Goal: Transaction & Acquisition: Purchase product/service

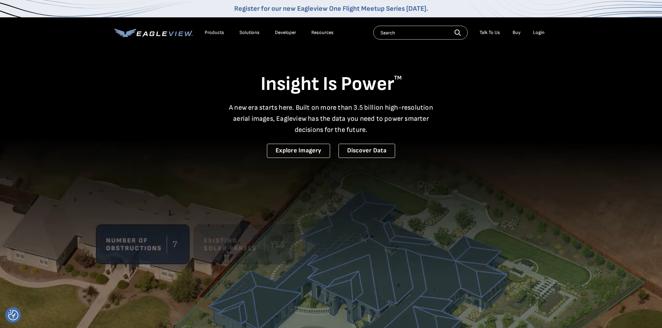
click at [540, 31] on div "Login" at bounding box center [538, 33] width 11 height 6
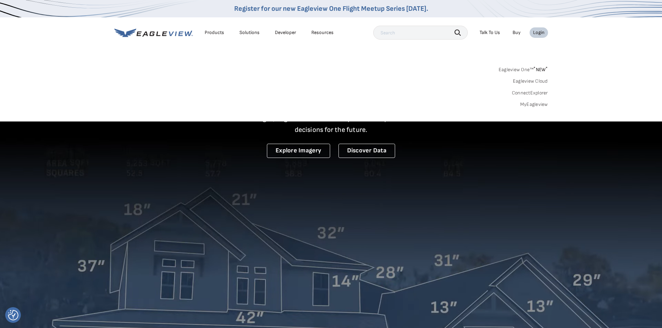
click at [530, 102] on link "MyEagleview" at bounding box center [534, 104] width 28 height 6
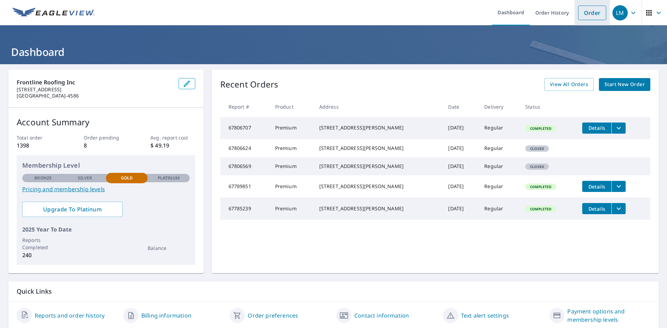
click at [581, 15] on link "Order" at bounding box center [592, 13] width 28 height 15
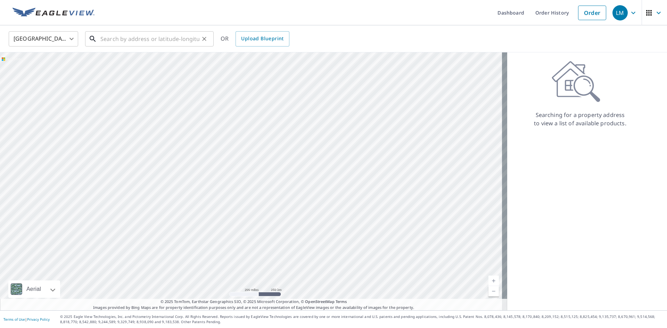
click at [159, 40] on input "text" at bounding box center [149, 38] width 99 height 19
paste input "9331 Jennrich Ave, Westminster, California 92683"
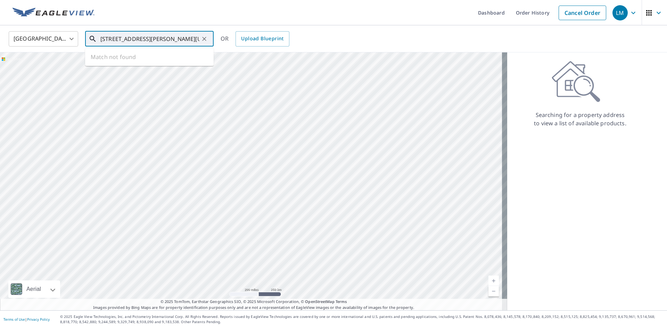
scroll to position [0, 32]
type input "9331 Jennrich Ave, Westminster, California 92683"
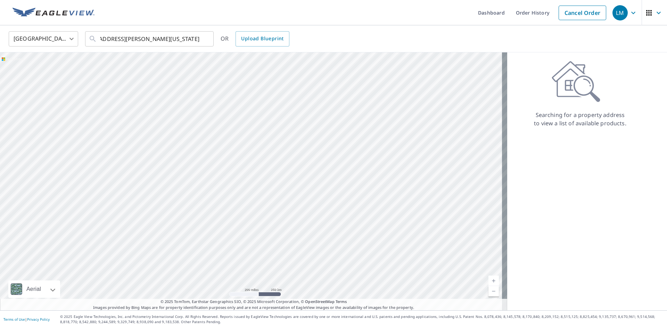
scroll to position [0, 0]
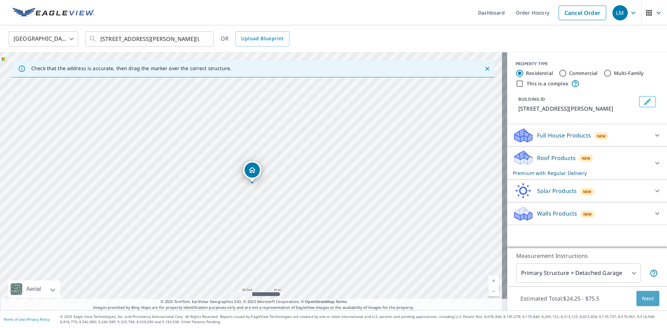
click at [642, 301] on span "Next" at bounding box center [648, 299] width 12 height 9
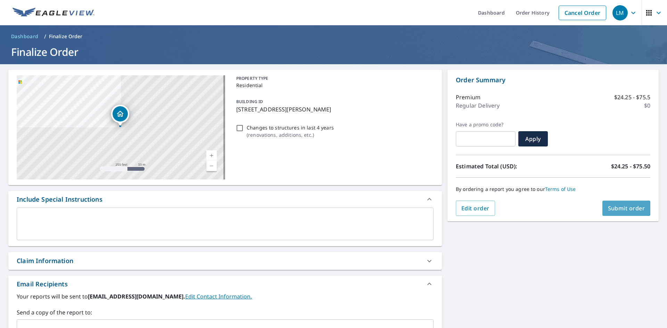
click at [631, 208] on span "Submit order" at bounding box center [626, 209] width 37 height 8
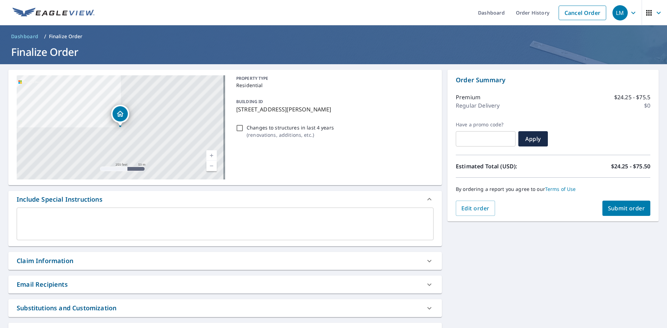
click at [615, 209] on span "Submit order" at bounding box center [626, 209] width 37 height 8
click at [618, 207] on span "Submit order" at bounding box center [626, 209] width 37 height 8
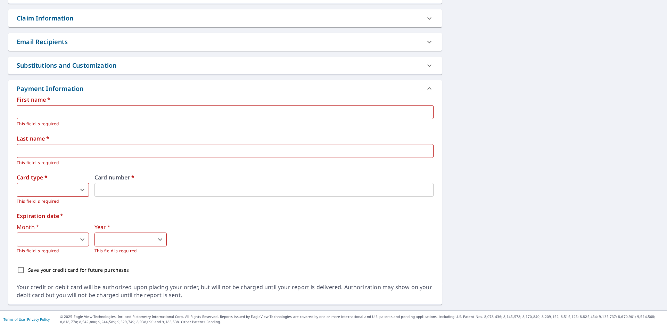
scroll to position [208, 0]
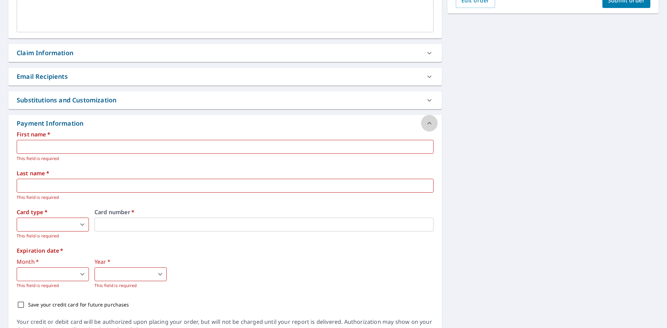
click at [429, 121] on icon at bounding box center [429, 123] width 8 height 8
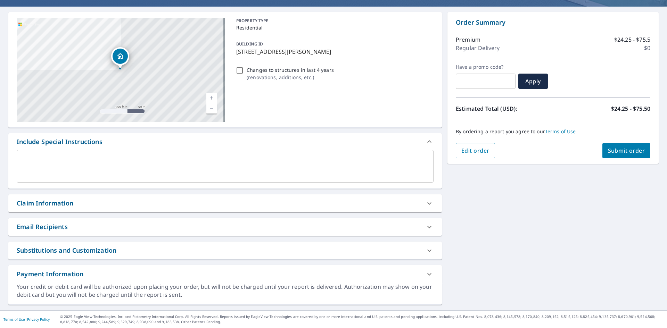
scroll to position [58, 0]
click at [427, 275] on icon at bounding box center [429, 274] width 4 height 2
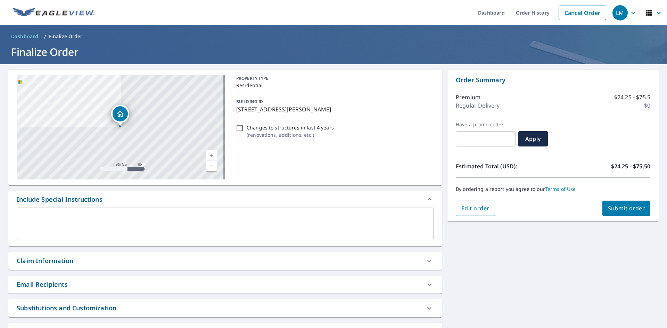
scroll to position [243, 0]
